Goal: Task Accomplishment & Management: Complete application form

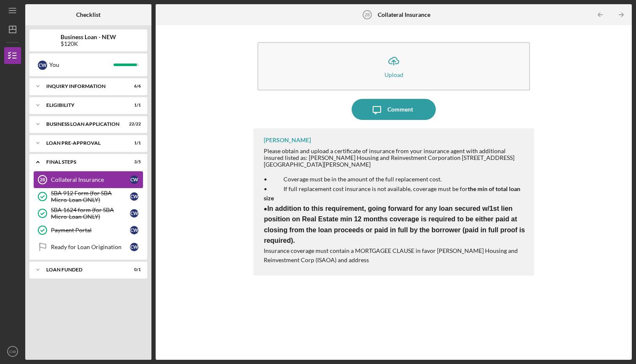
click at [80, 181] on div "Collateral Insurance" at bounding box center [90, 179] width 79 height 7
click at [77, 178] on div "Collateral Insurance" at bounding box center [90, 179] width 79 height 7
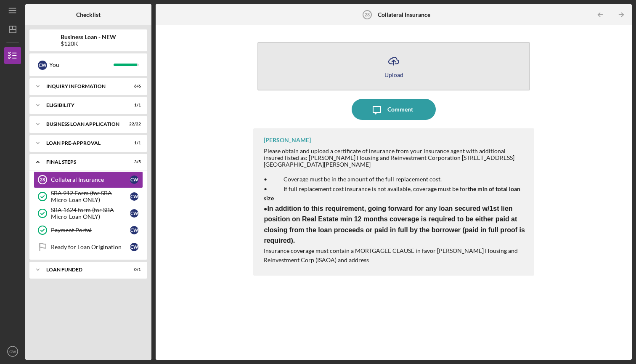
click at [406, 63] on button "Icon/Upload Upload" at bounding box center [394, 66] width 272 height 48
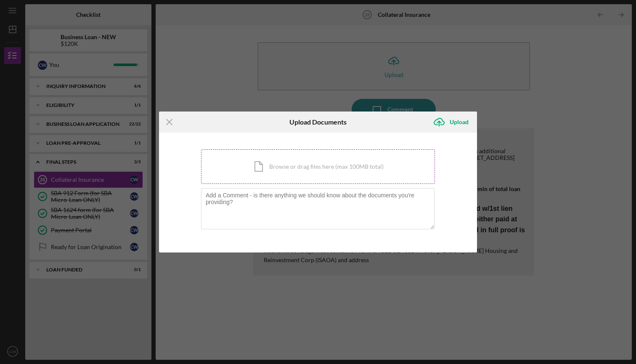
click at [285, 169] on div "Icon/Document Browse or drag files here (max 100MB total) Tap to choose files o…" at bounding box center [318, 166] width 234 height 35
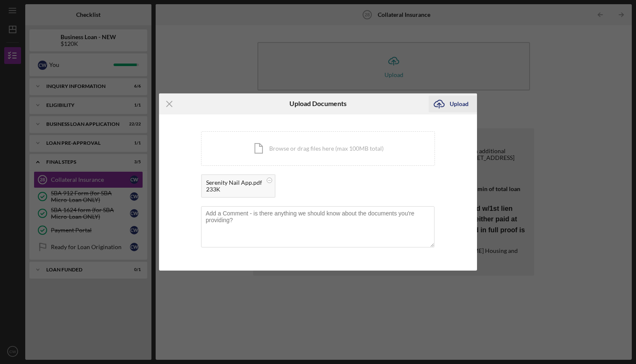
click at [454, 104] on div "Upload" at bounding box center [459, 104] width 19 height 17
